Goal: Book appointment/travel/reservation

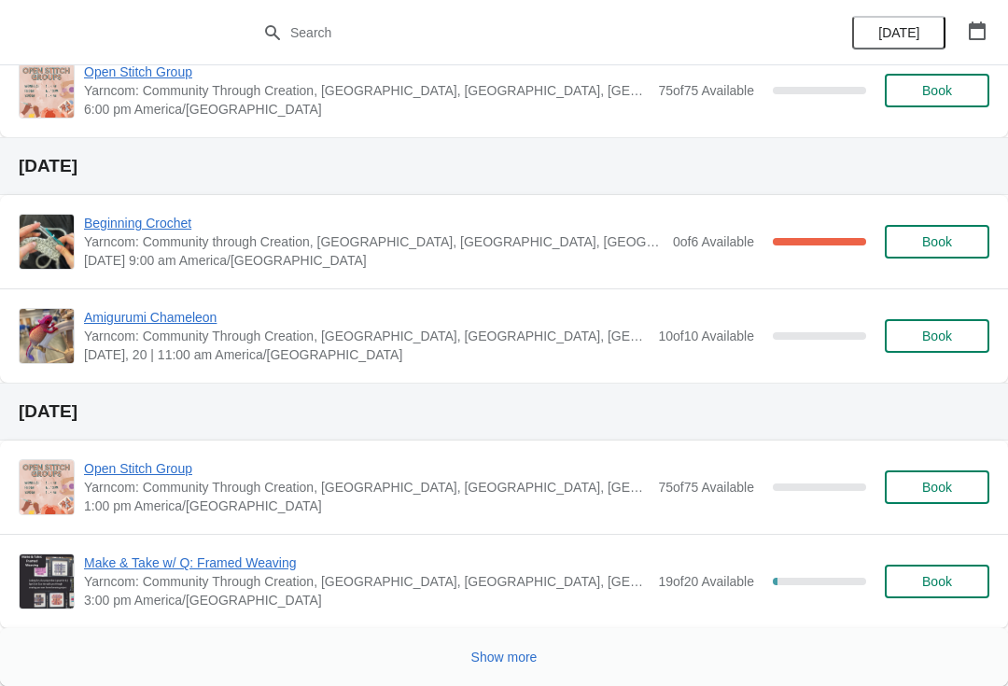
scroll to position [904, 0]
click at [922, 584] on span "Book" at bounding box center [937, 581] width 30 height 15
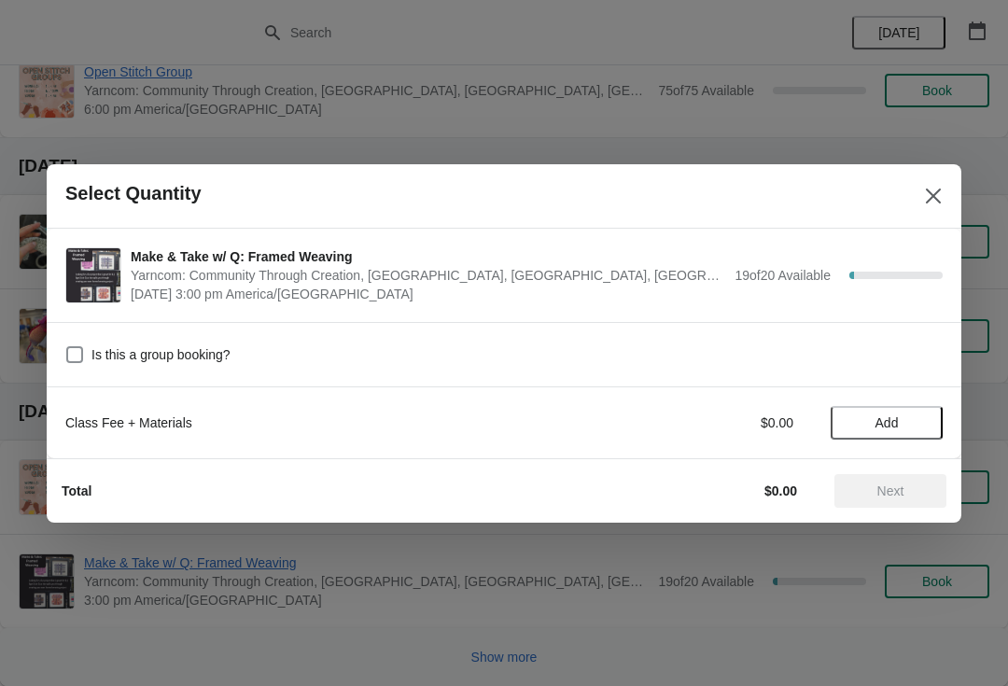
click at [870, 428] on span "Add" at bounding box center [886, 422] width 78 height 15
click at [880, 497] on span "Next" at bounding box center [890, 490] width 27 height 15
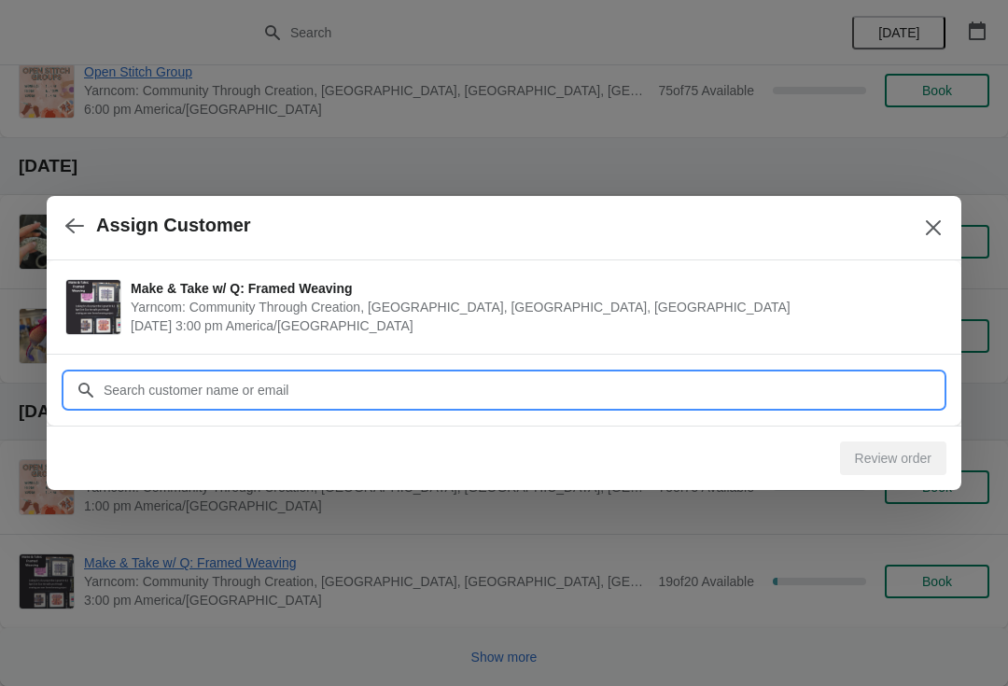
click at [212, 396] on input "Customer" at bounding box center [523, 390] width 840 height 34
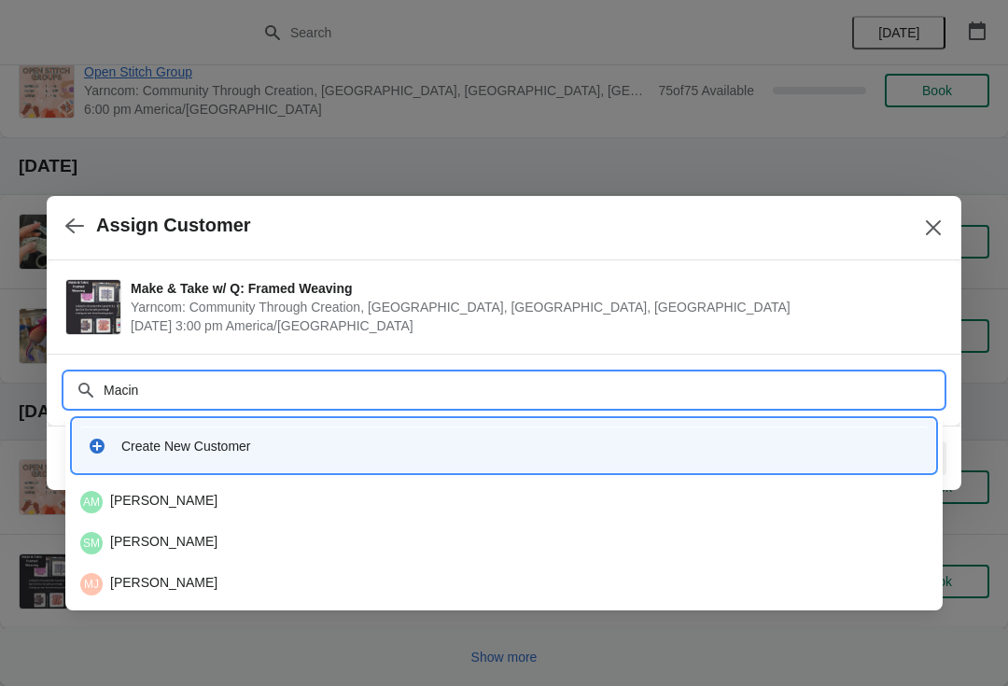
type input "Macint"
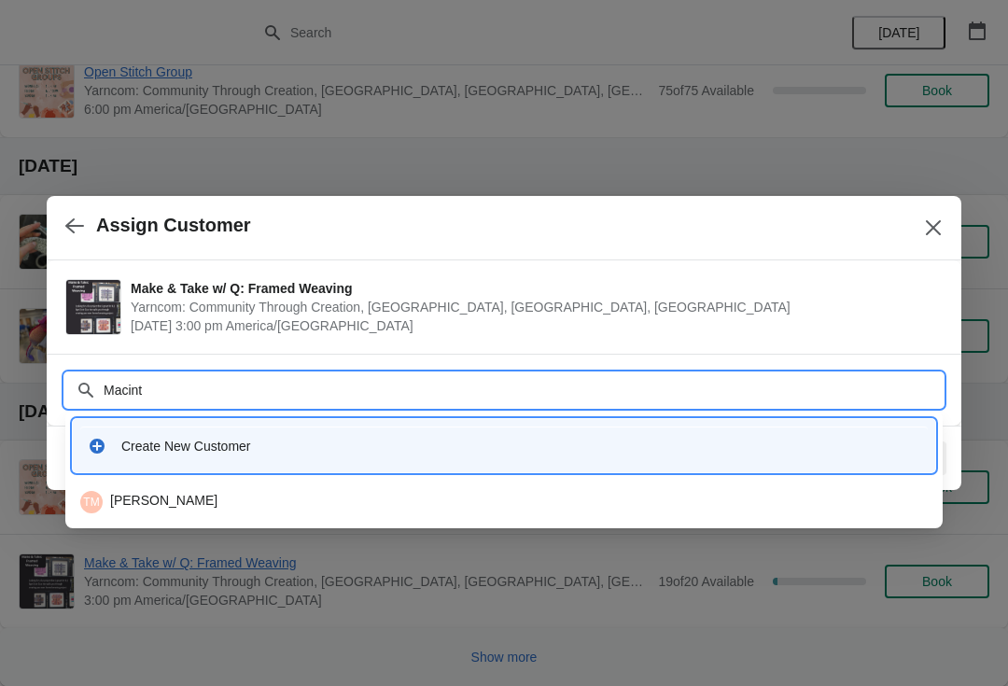
click at [197, 492] on div "TM Tracy MacIntosh" at bounding box center [503, 502] width 847 height 22
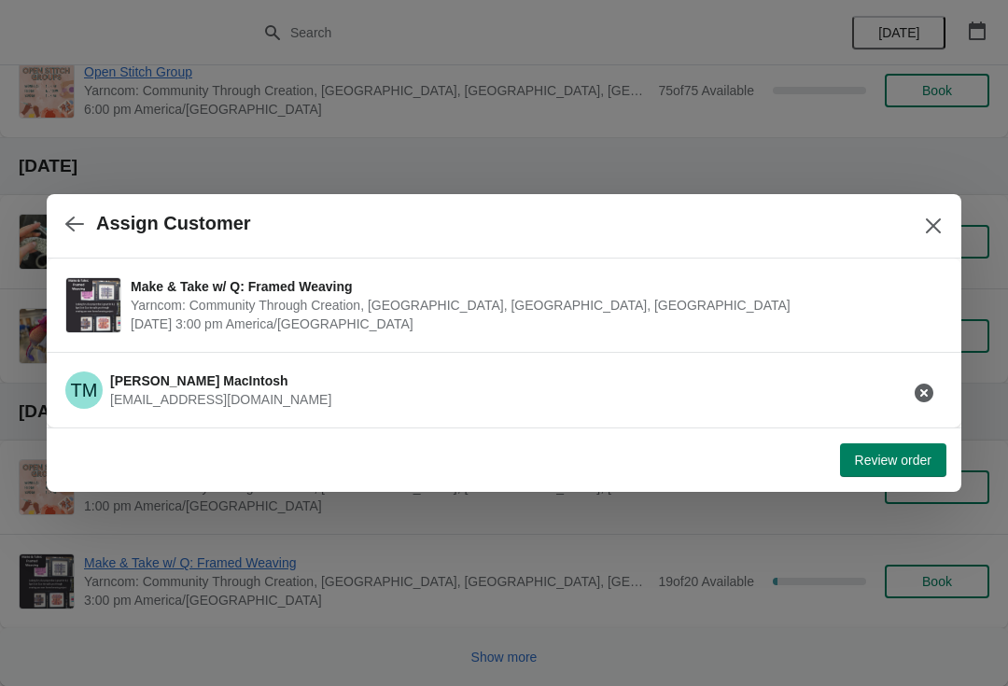
click at [891, 464] on span "Review order" at bounding box center [893, 459] width 77 height 15
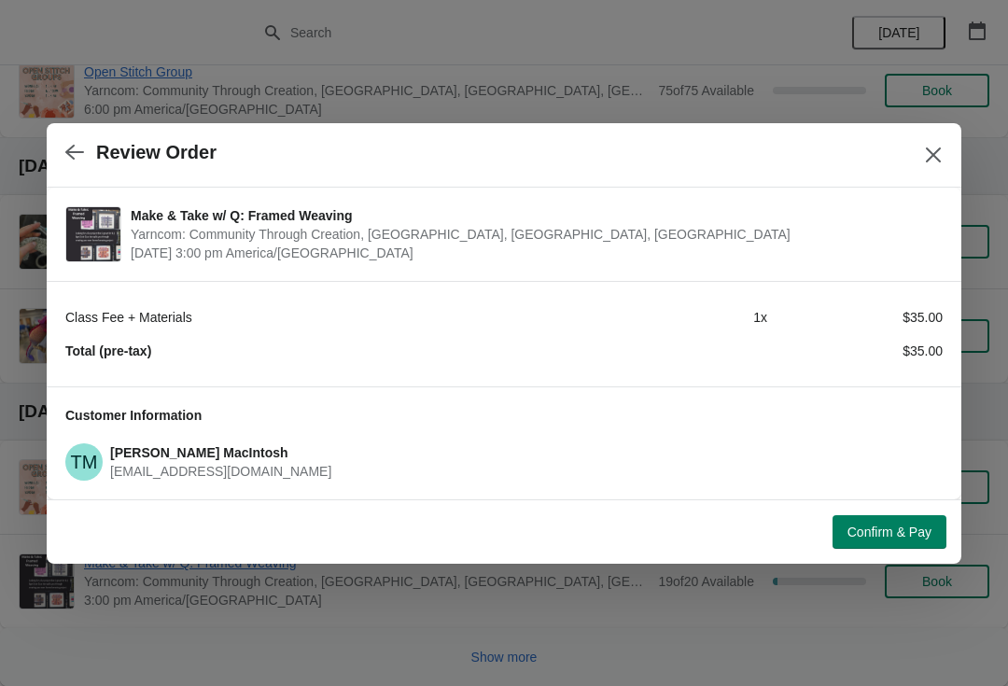
click at [868, 526] on span "Confirm & Pay" at bounding box center [889, 531] width 84 height 15
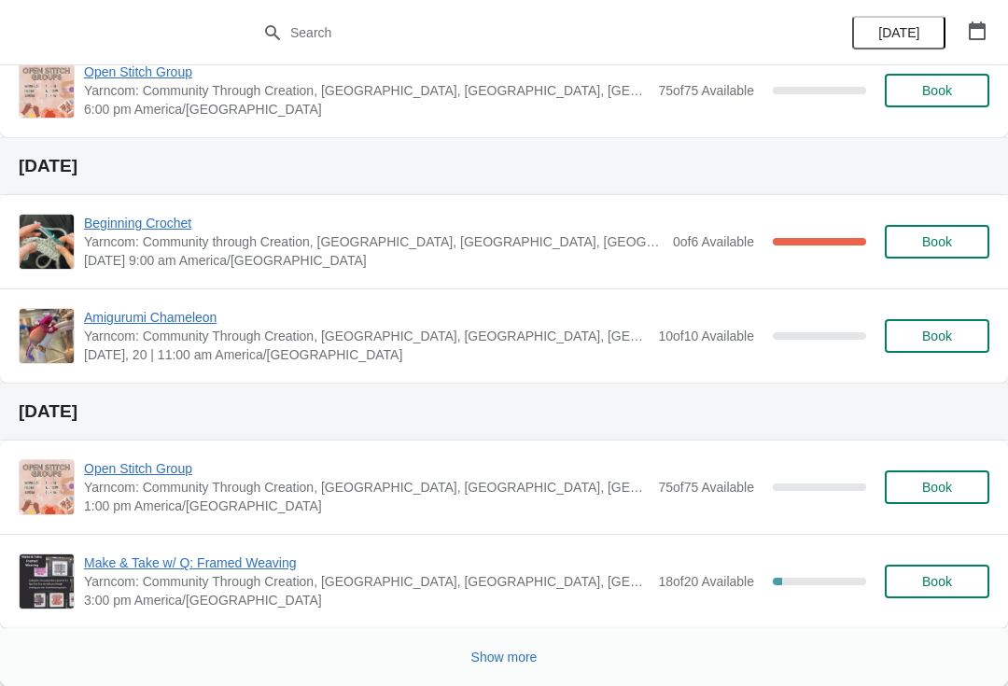
scroll to position [904, 0]
click at [953, 578] on span "Book" at bounding box center [936, 581] width 71 height 15
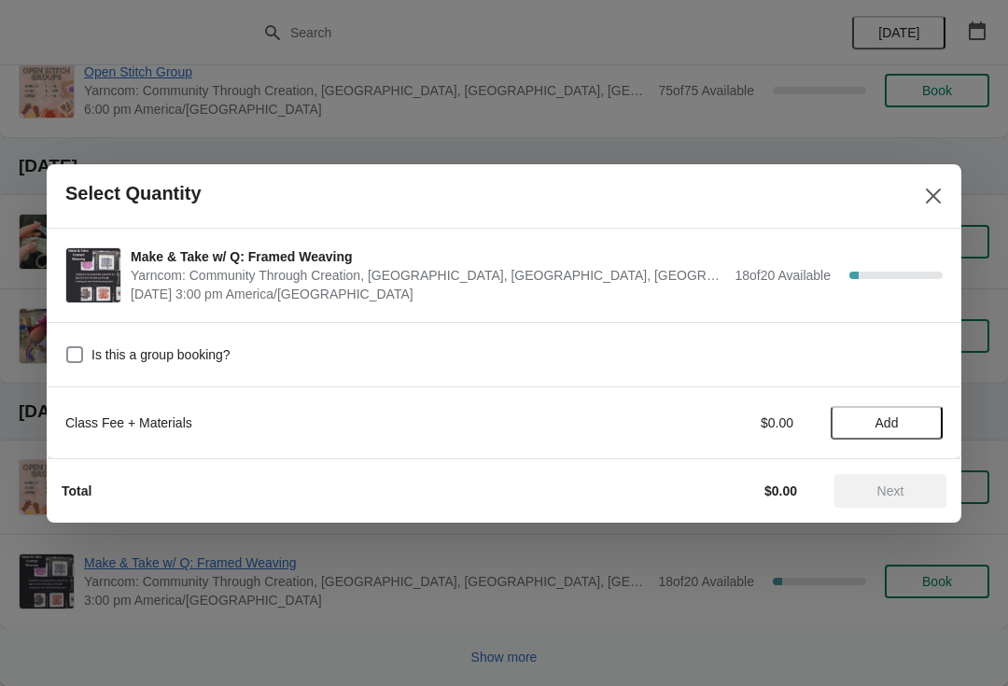
click at [891, 423] on span "Add" at bounding box center [886, 422] width 23 height 15
click at [896, 475] on button "Next" at bounding box center [890, 491] width 112 height 34
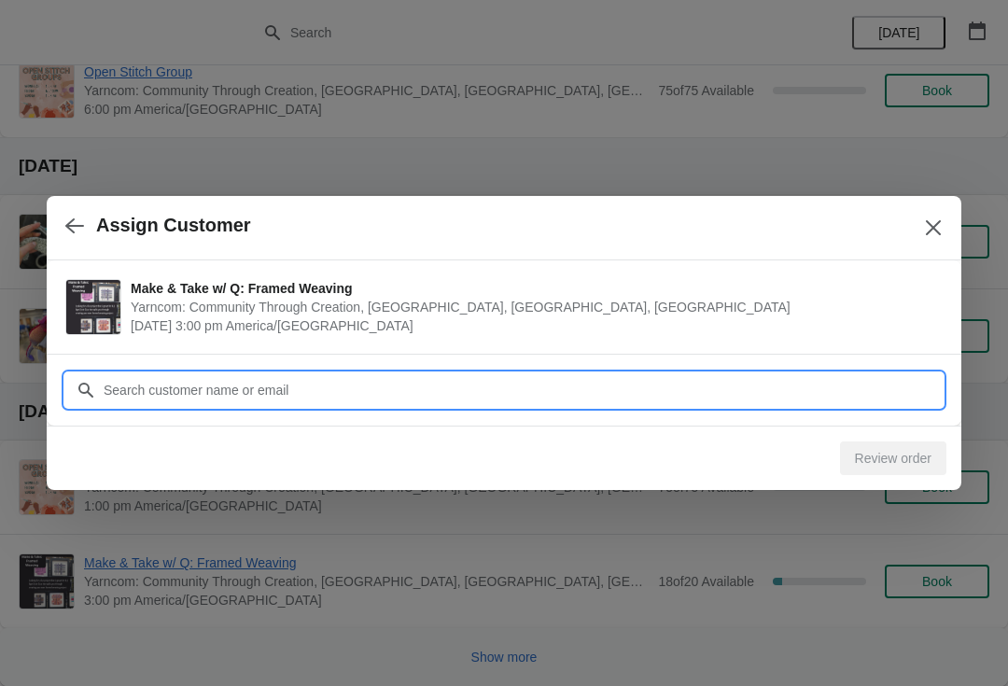
click at [168, 393] on input "Customer" at bounding box center [523, 390] width 840 height 34
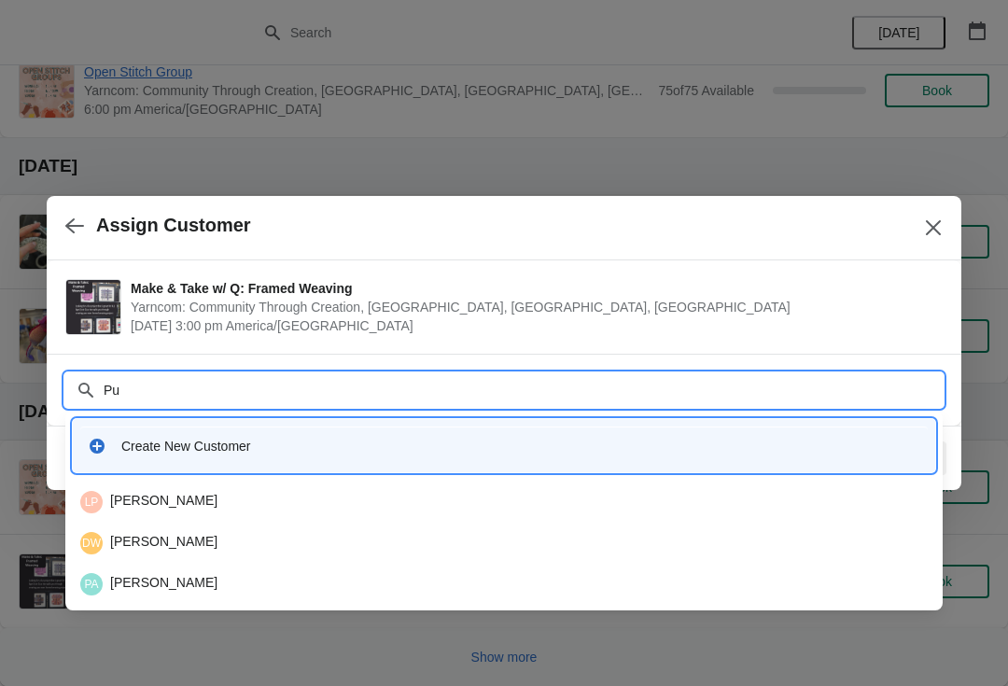
type input "Pup"
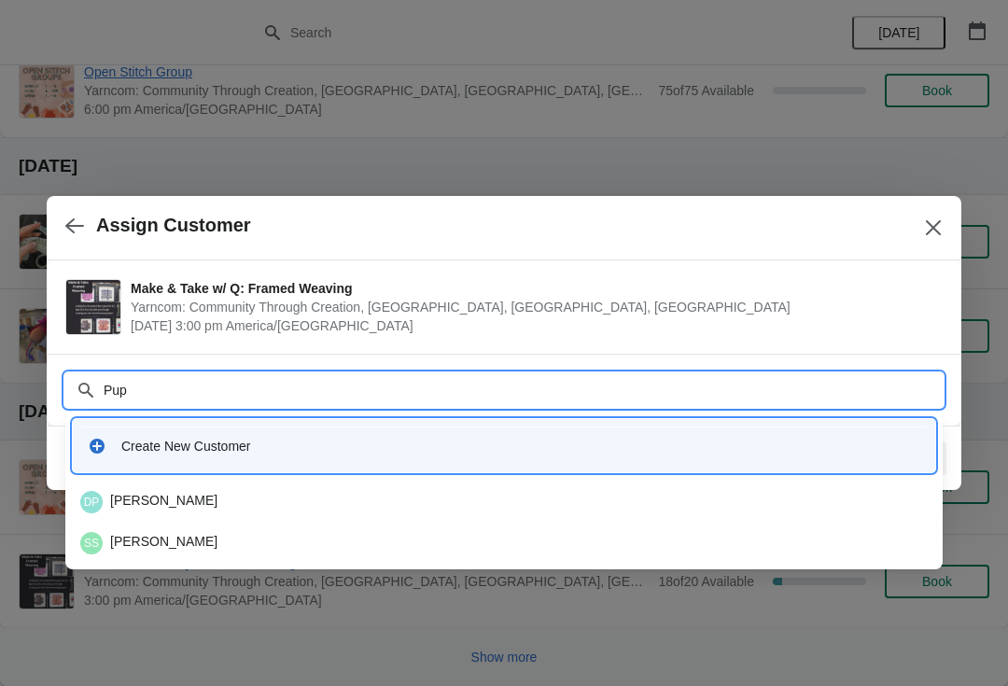
click at [147, 503] on div "DP [PERSON_NAME]" at bounding box center [503, 502] width 847 height 22
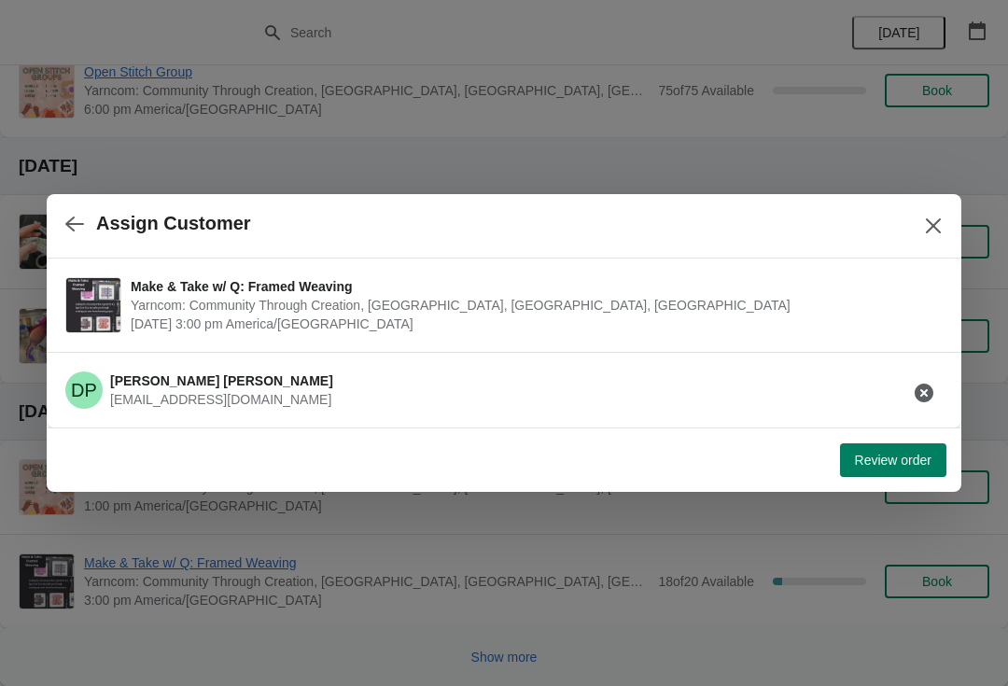
click at [863, 436] on div "Review order" at bounding box center [500, 456] width 892 height 41
click at [856, 455] on span "Review order" at bounding box center [893, 459] width 77 height 15
